Goal: Task Accomplishment & Management: Complete application form

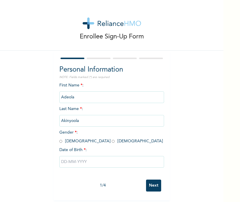
scroll to position [3, 0]
drag, startPoint x: 0, startPoint y: 0, endPoint x: 74, endPoint y: 139, distance: 157.6
click at [112, 139] on input "radio" at bounding box center [113, 141] width 3 height 6
radio input "true"
click at [67, 159] on input "text" at bounding box center [111, 162] width 105 height 12
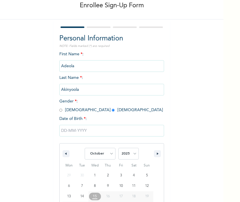
scroll to position [62, 0]
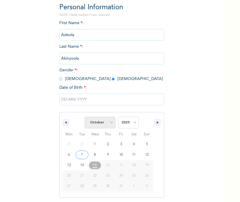
click at [105, 125] on select "January February March April May June July August September October November De…" at bounding box center [100, 123] width 31 height 12
select select "2"
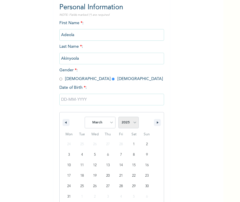
click at [129, 120] on select "2025 2024 2023 2022 2021 2020 2019 2018 2017 2016 2015 2014 2013 2012 2011 2010…" at bounding box center [128, 123] width 20 height 12
select select "1999"
type input "[DATE]"
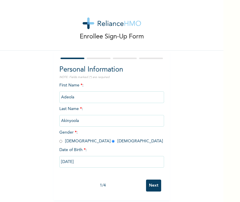
click at [154, 186] on input "Next" at bounding box center [153, 185] width 15 height 12
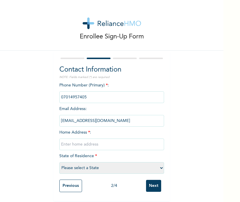
click at [83, 143] on input "text" at bounding box center [111, 144] width 105 height 12
type input "Aiico Mowe Ogun state"
select select "28"
click at [146, 186] on input "Next" at bounding box center [153, 186] width 15 height 12
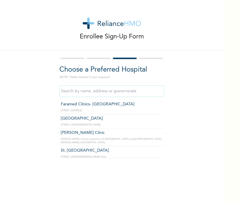
click at [70, 94] on input "text" at bounding box center [111, 91] width 105 height 12
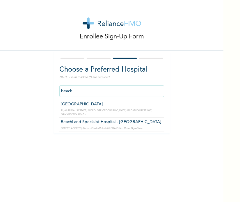
type input "BeachLand Specialist Hospital - [GEOGRAPHIC_DATA]"
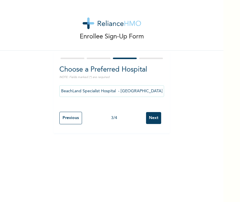
click at [155, 119] on input "Next" at bounding box center [153, 118] width 15 height 12
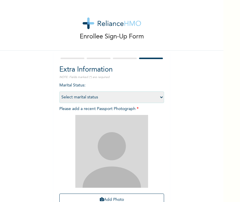
click at [78, 99] on select "Select marital status [DEMOGRAPHIC_DATA] Married [DEMOGRAPHIC_DATA] Widow/[DEMO…" at bounding box center [111, 97] width 105 height 12
select select "1"
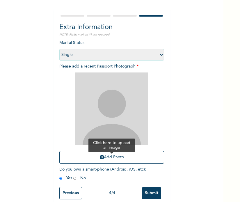
scroll to position [53, 0]
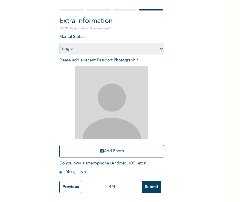
click at [143, 182] on input "Submit" at bounding box center [151, 187] width 19 height 12
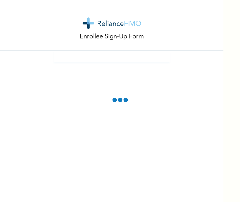
scroll to position [20, 0]
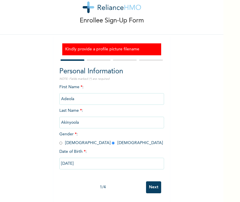
click at [155, 181] on input "Next" at bounding box center [153, 187] width 15 height 12
select select "28"
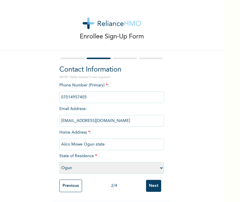
scroll to position [3, 0]
click at [155, 180] on input "Next" at bounding box center [153, 186] width 15 height 12
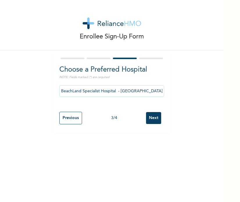
click at [156, 121] on input "Next" at bounding box center [153, 118] width 15 height 12
select select "1"
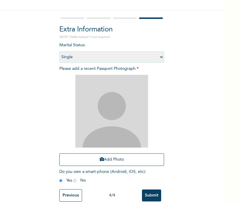
scroll to position [41, 0]
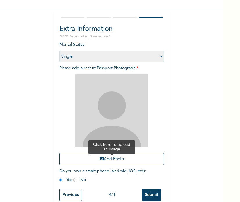
click at [118, 154] on button "Add Photo" at bounding box center [111, 159] width 105 height 12
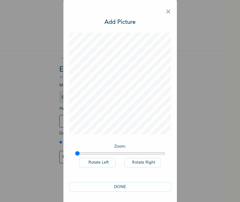
click at [122, 186] on button "DONE" at bounding box center [120, 187] width 102 height 10
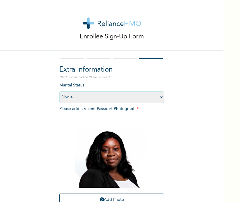
scroll to position [53, 0]
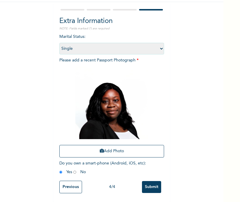
click at [144, 181] on input "Submit" at bounding box center [151, 187] width 19 height 12
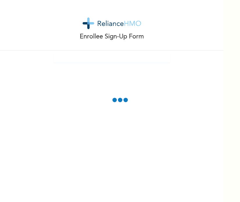
scroll to position [0, 0]
